Goal: Task Accomplishment & Management: Use online tool/utility

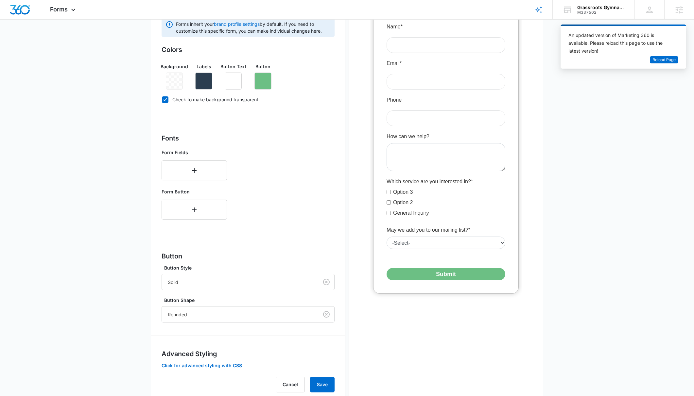
scroll to position [134, 0]
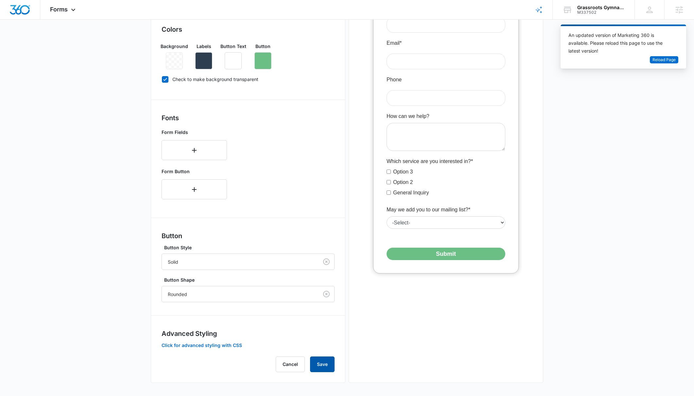
click at [319, 363] on button "Save" at bounding box center [322, 365] width 25 height 16
click at [320, 362] on div "Cancel Loading Save" at bounding box center [247, 365] width 173 height 16
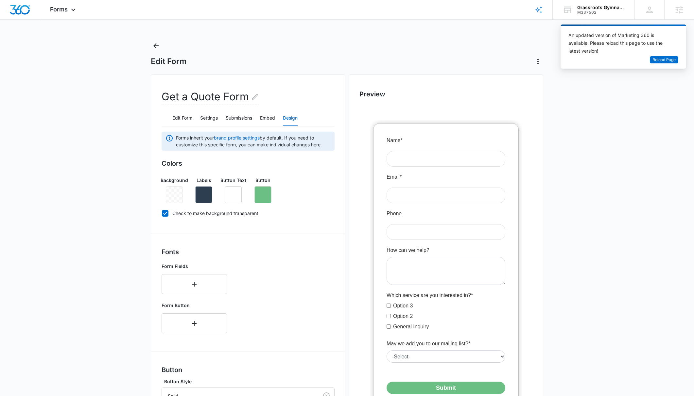
scroll to position [0, 0]
click at [668, 57] on span "Reload Page" at bounding box center [663, 60] width 23 height 6
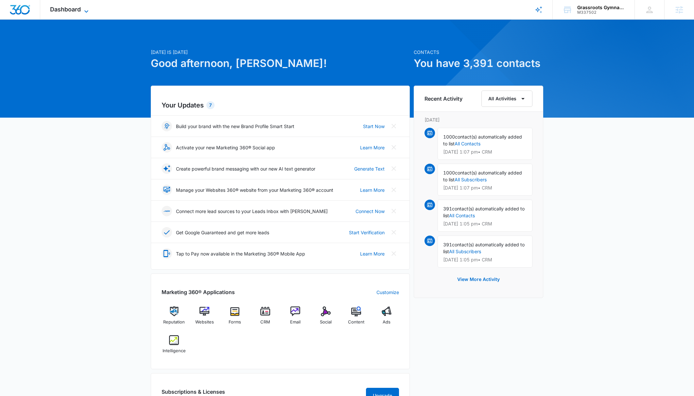
click at [71, 10] on span "Dashboard" at bounding box center [65, 9] width 31 height 7
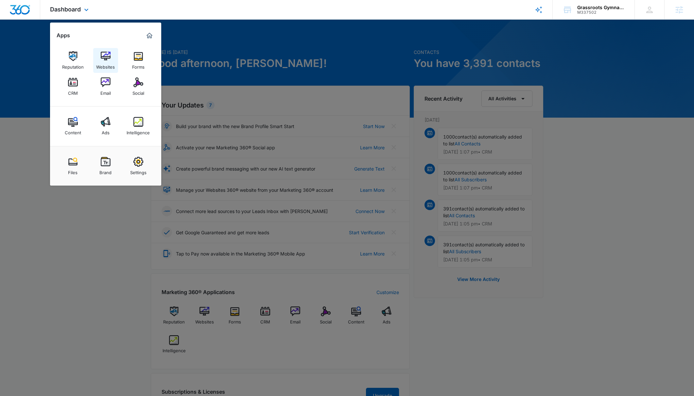
click at [103, 54] on img at bounding box center [106, 56] width 10 height 10
